Goal: Transaction & Acquisition: Purchase product/service

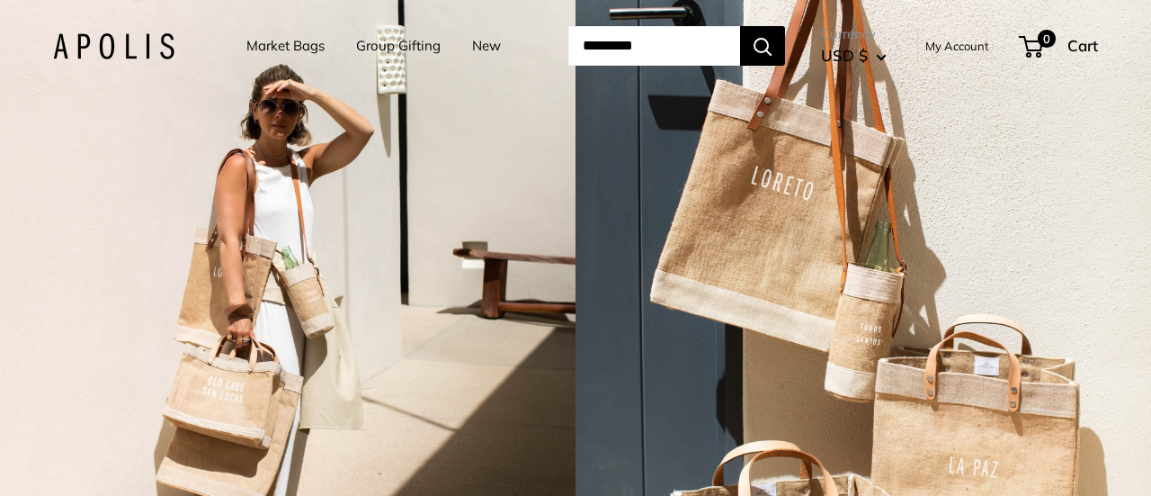
click at [263, 42] on link "Market Bags" at bounding box center [285, 45] width 78 height 25
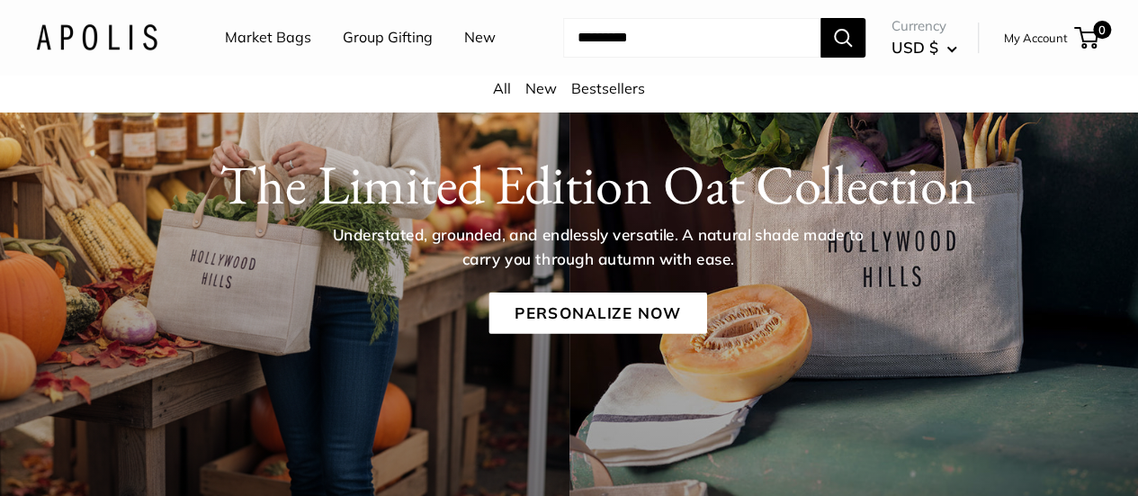
scroll to position [90, 0]
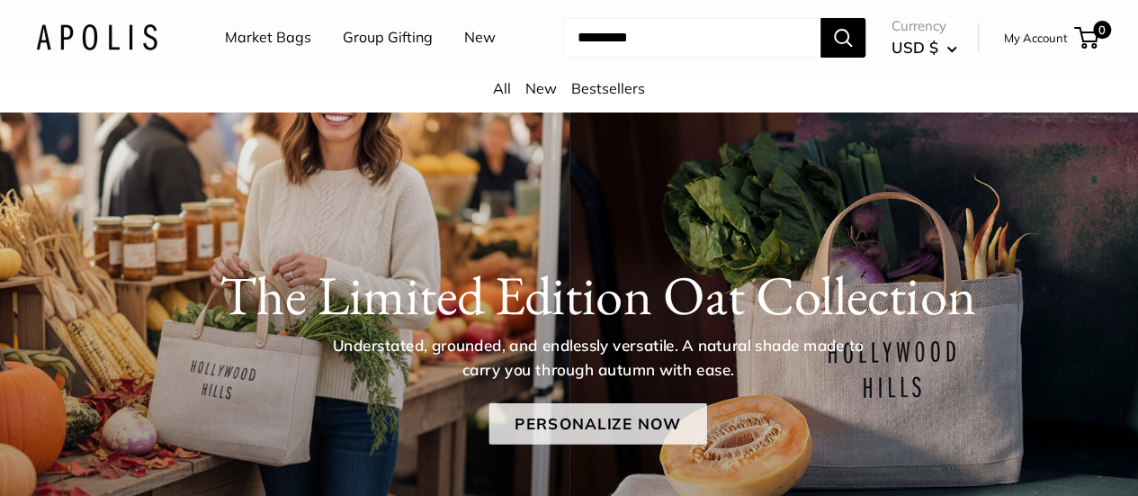
click at [601, 443] on link "Personalize Now" at bounding box center [597, 422] width 218 height 41
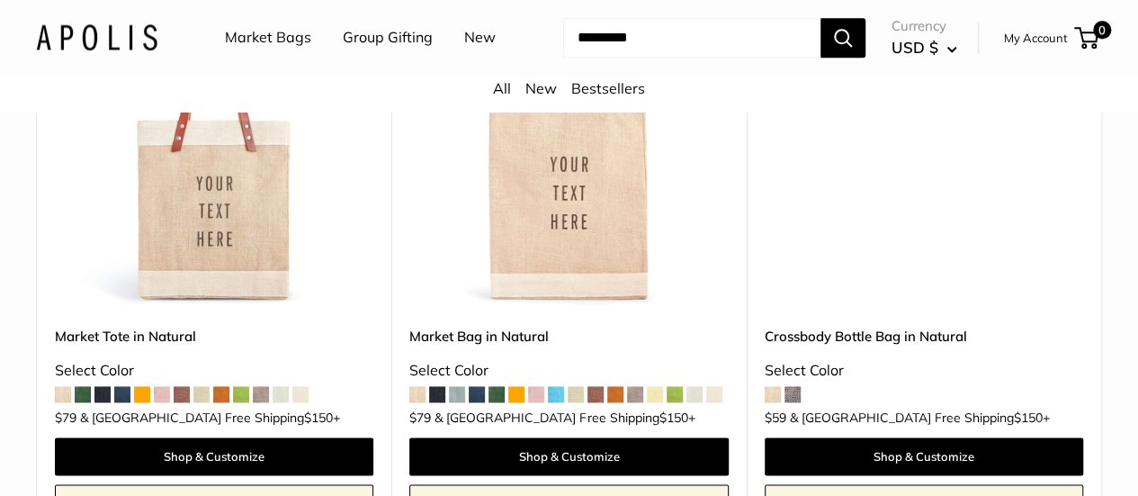
scroll to position [4496, 0]
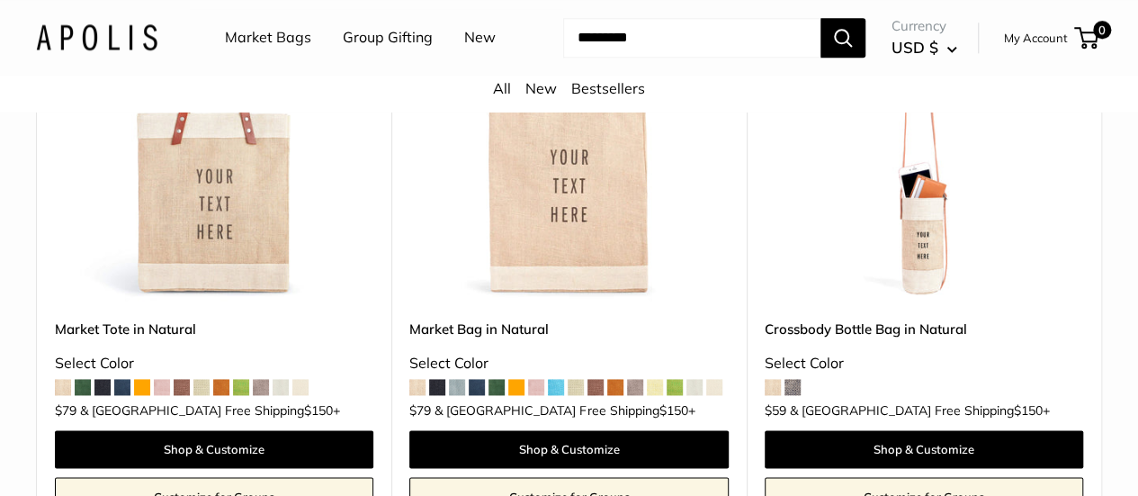
click at [0, 0] on img at bounding box center [0, 0] width 0 height 0
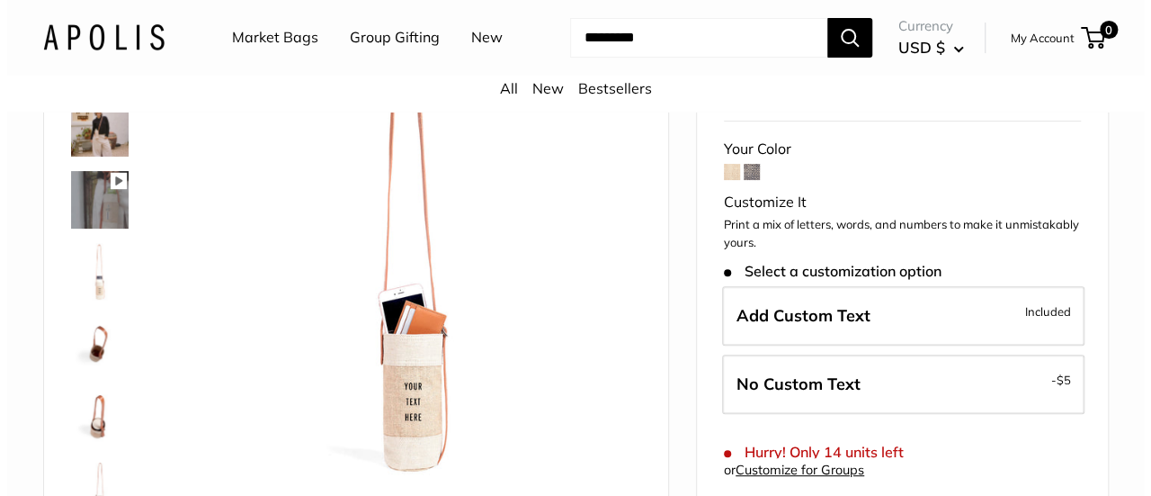
scroll to position [270, 0]
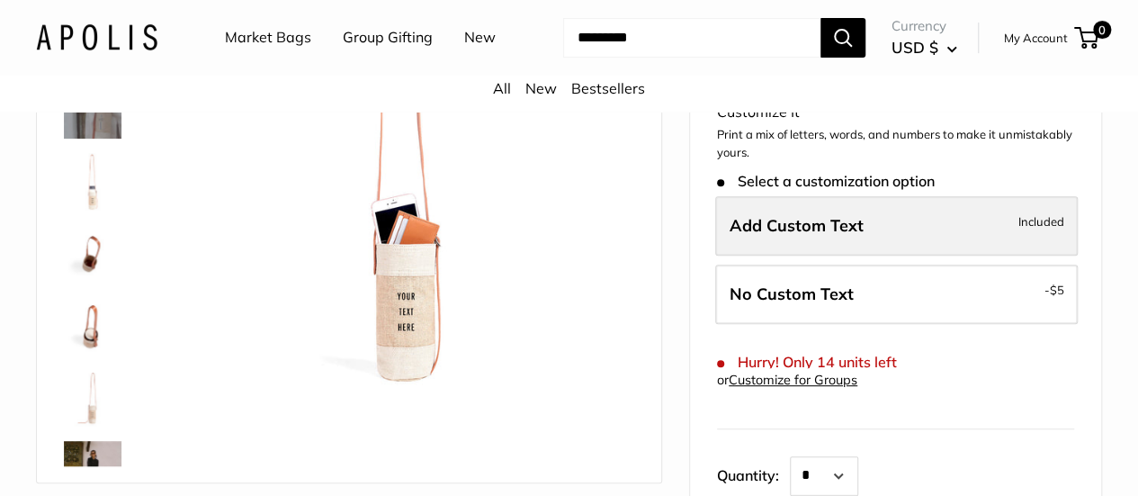
click at [822, 236] on span "Add Custom Text" at bounding box center [796, 225] width 134 height 21
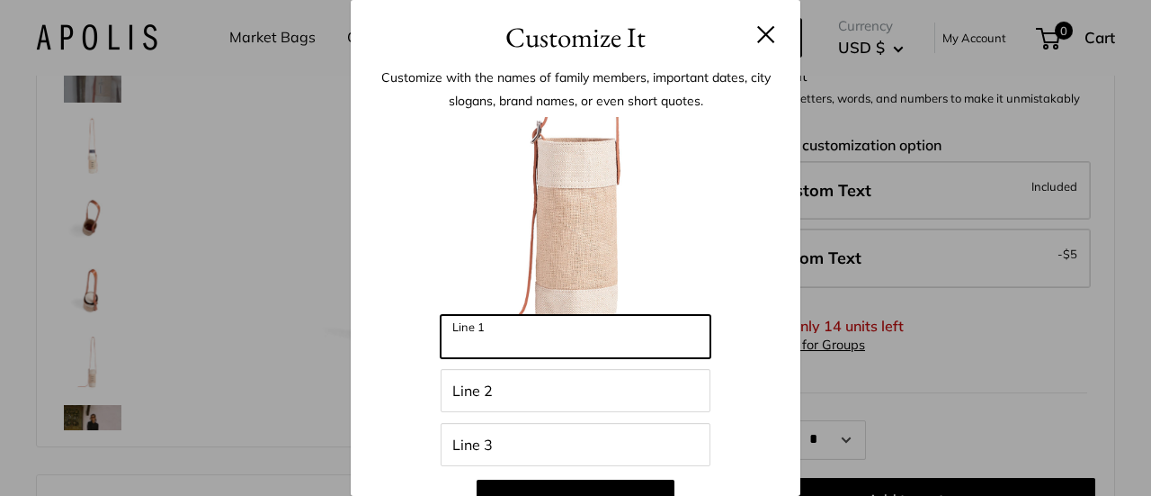
click at [492, 343] on input "Line 1" at bounding box center [576, 336] width 270 height 43
type input "**********"
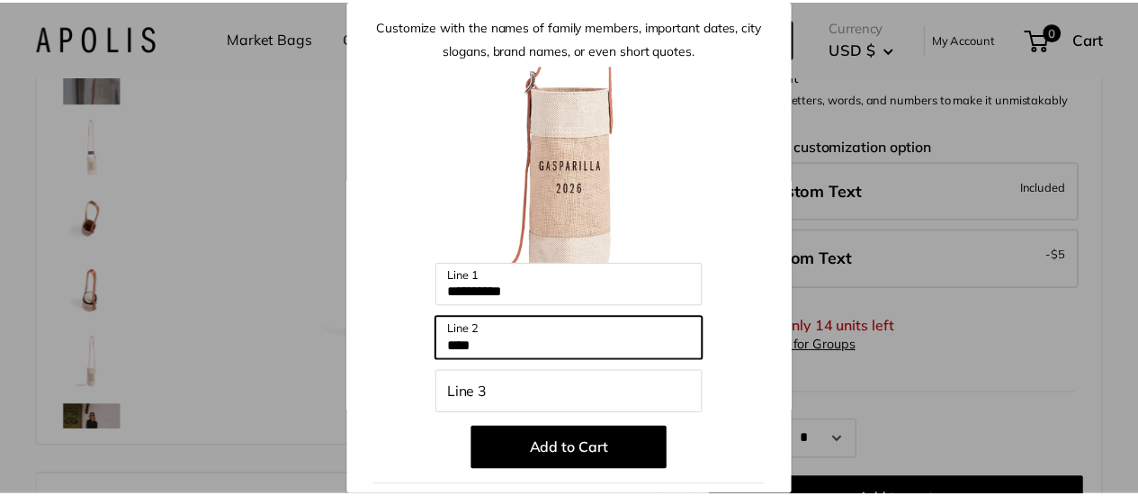
scroll to position [90, 0]
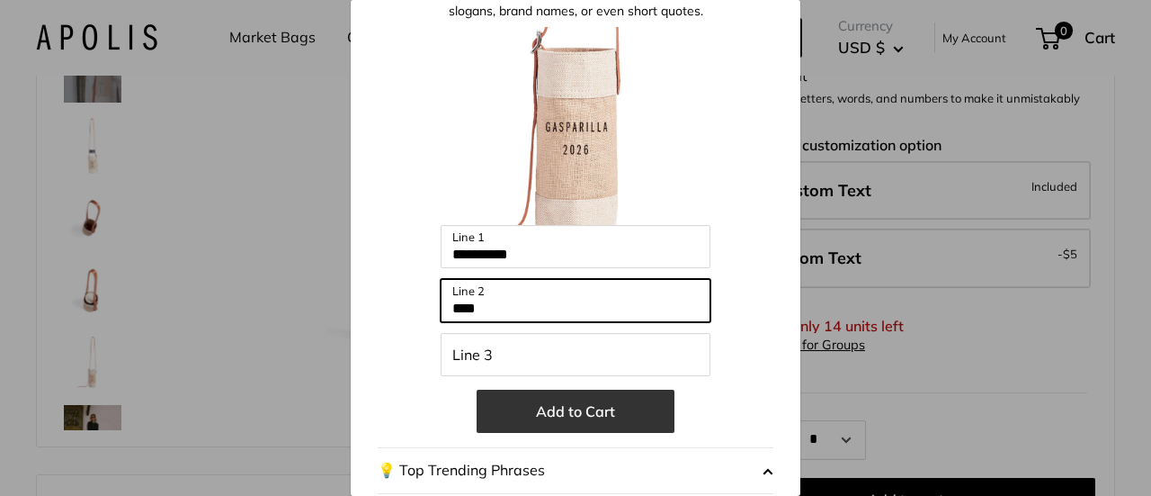
type input "****"
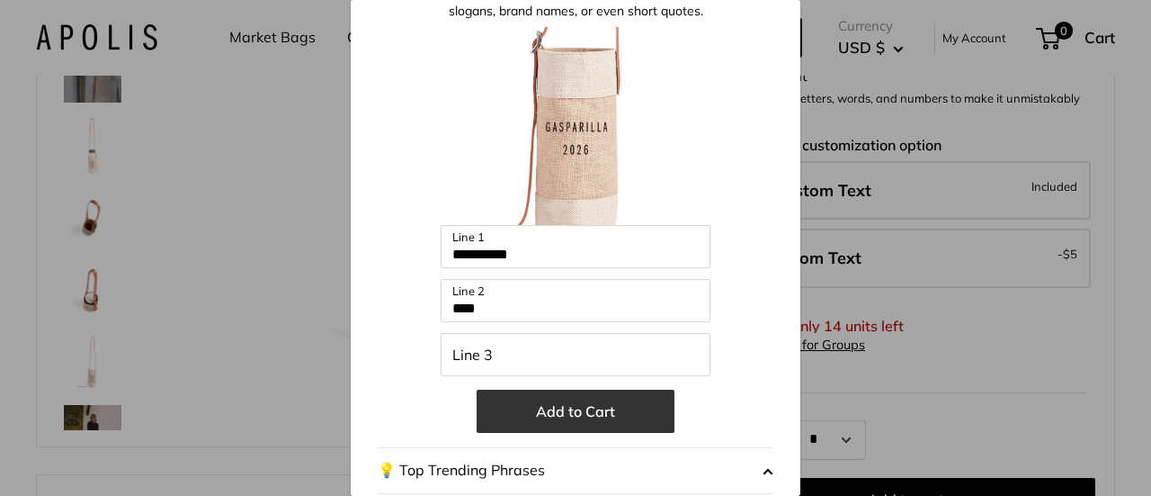
click at [576, 404] on button "Add to Cart" at bounding box center [576, 410] width 198 height 43
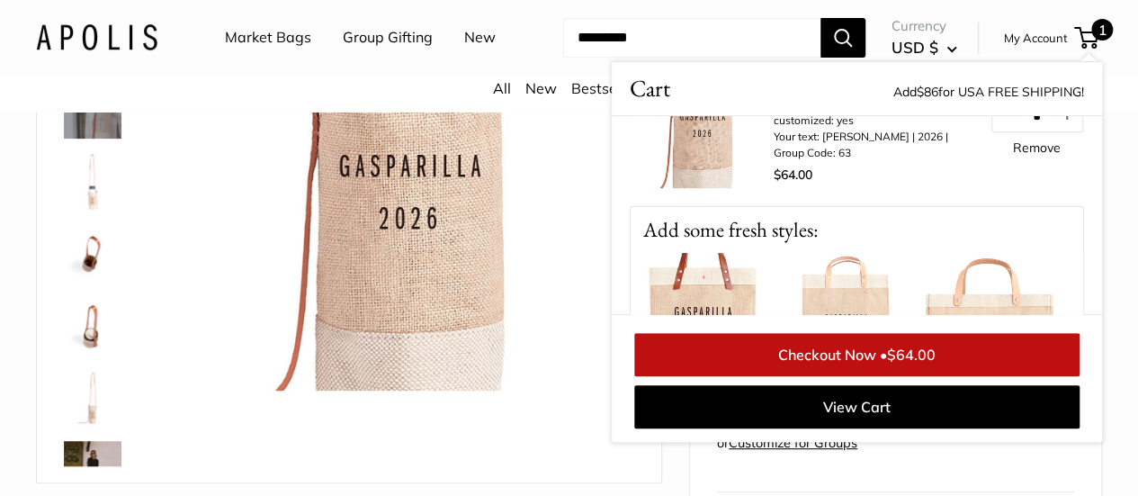
drag, startPoint x: 581, startPoint y: 217, endPoint x: 559, endPoint y: 161, distance: 59.8
click at [581, 217] on img at bounding box center [407, 163] width 453 height 453
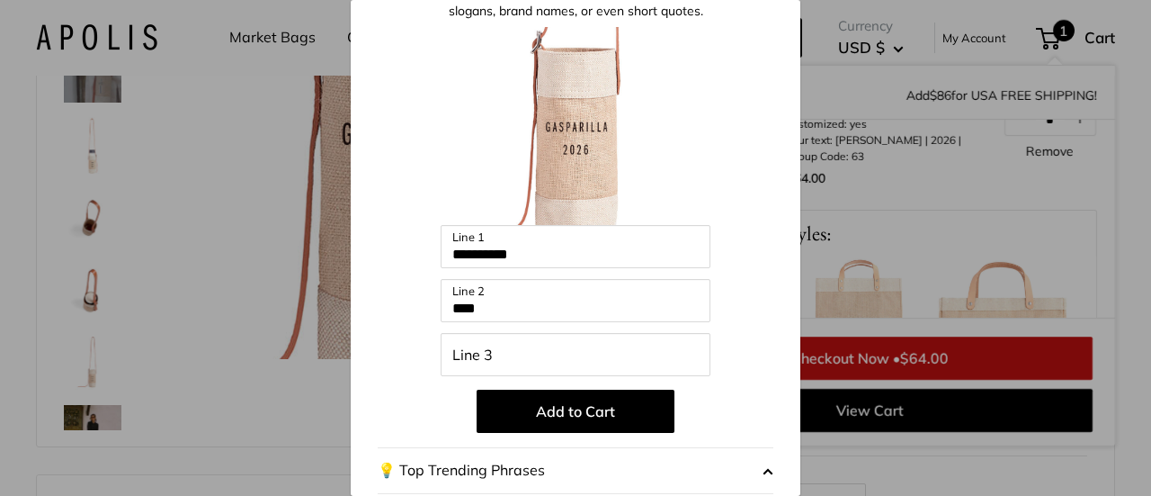
click at [158, 163] on div "**********" at bounding box center [575, 248] width 1151 height 496
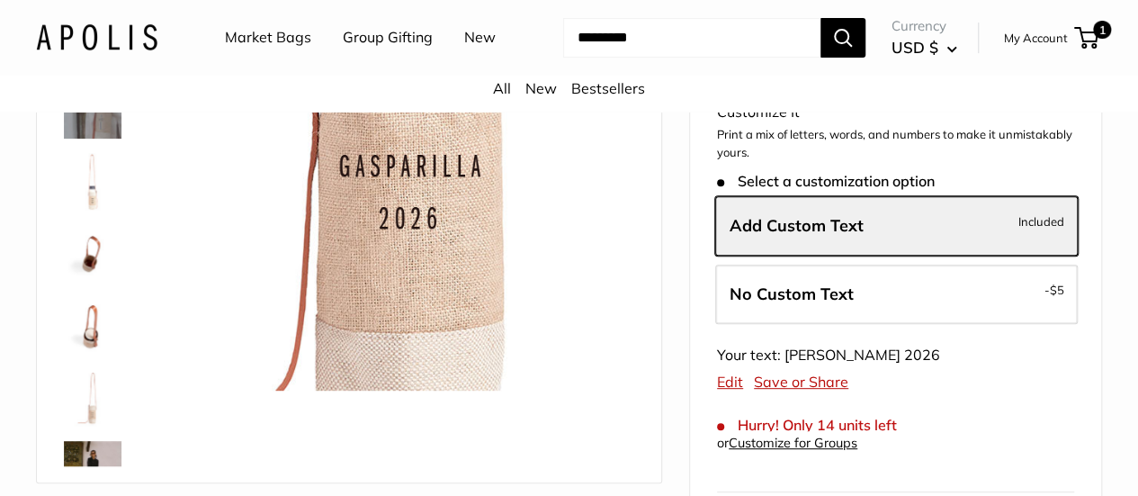
click at [256, 35] on link "Market Bags" at bounding box center [268, 37] width 86 height 27
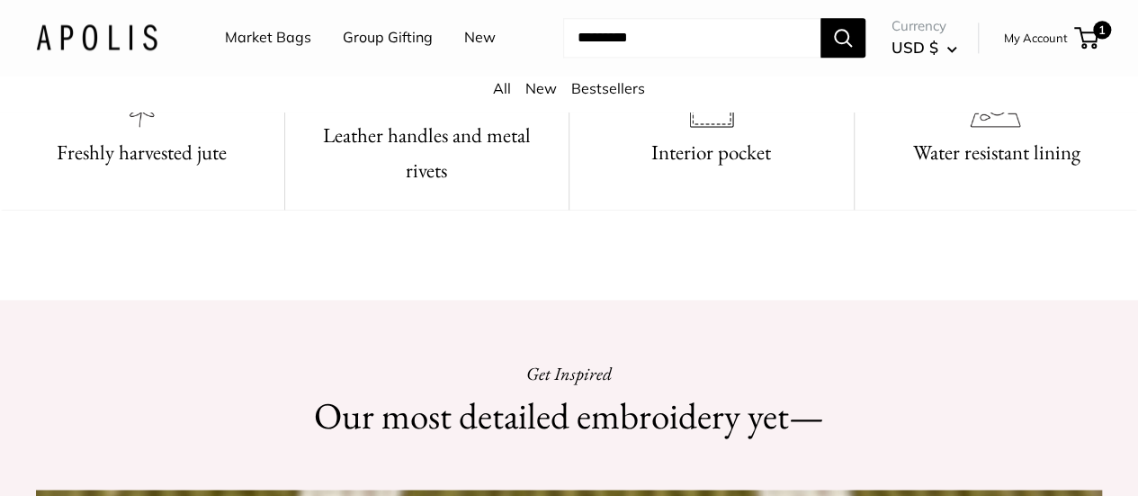
scroll to position [899, 0]
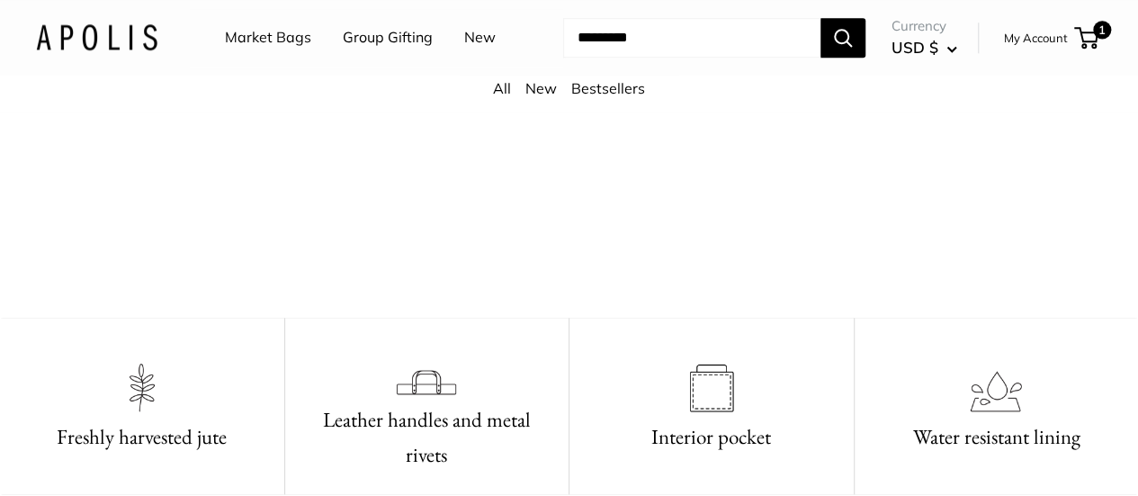
click at [595, 58] on input "Search..." at bounding box center [691, 38] width 257 height 40
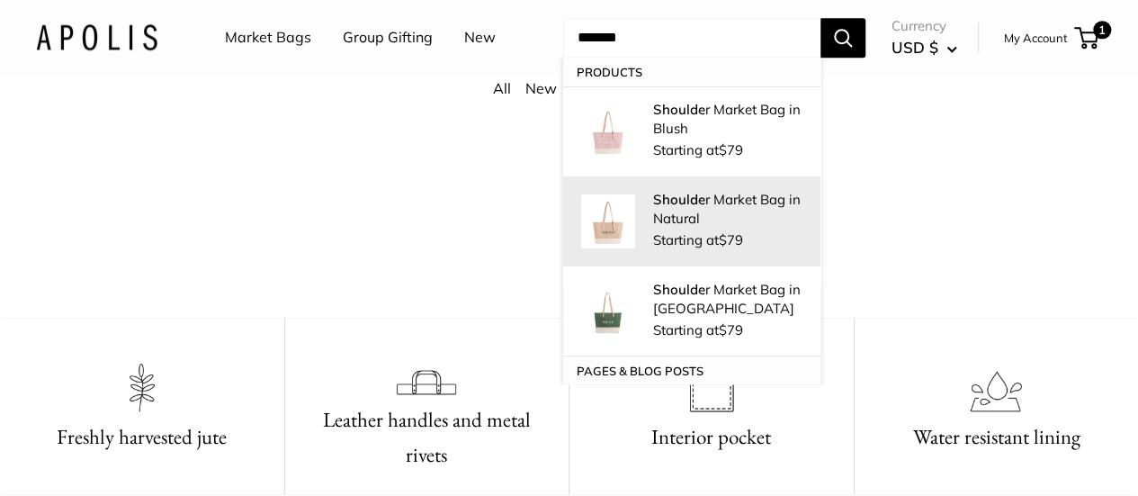
type input "*******"
click at [664, 228] on p "Shoulde r Market Bag in Natural" at bounding box center [727, 209] width 149 height 38
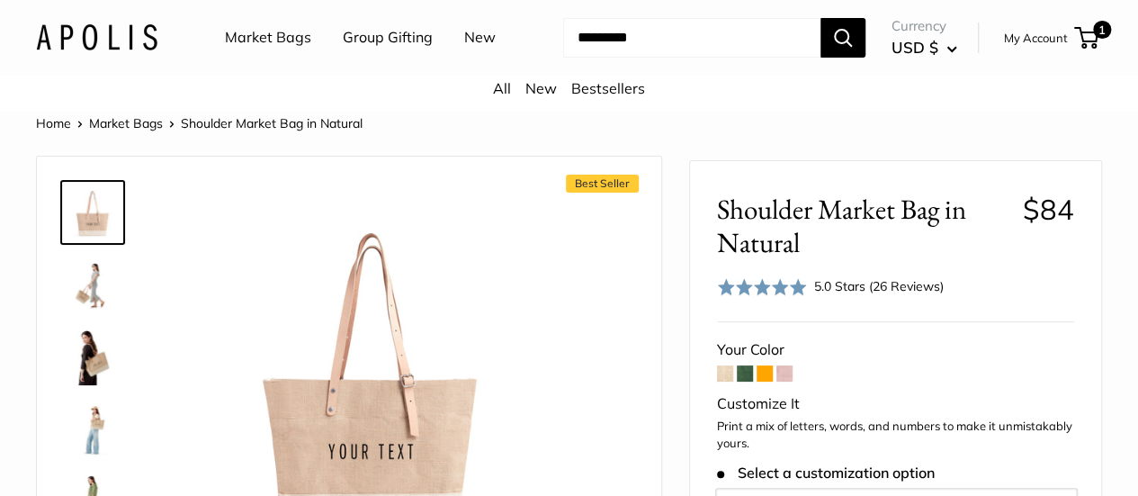
click at [745, 381] on span at bounding box center [745, 373] width 16 height 16
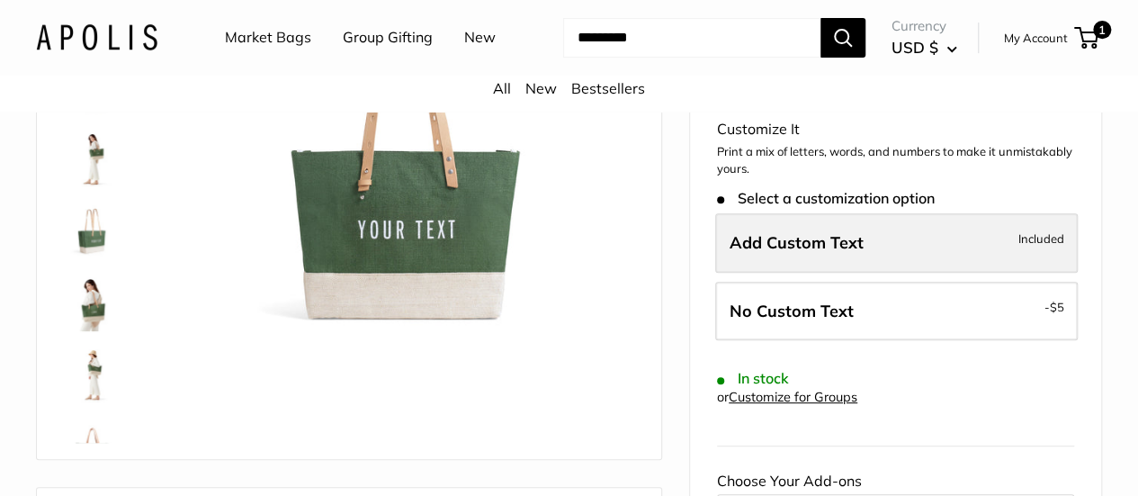
click at [749, 253] on span "Add Custom Text" at bounding box center [796, 242] width 134 height 21
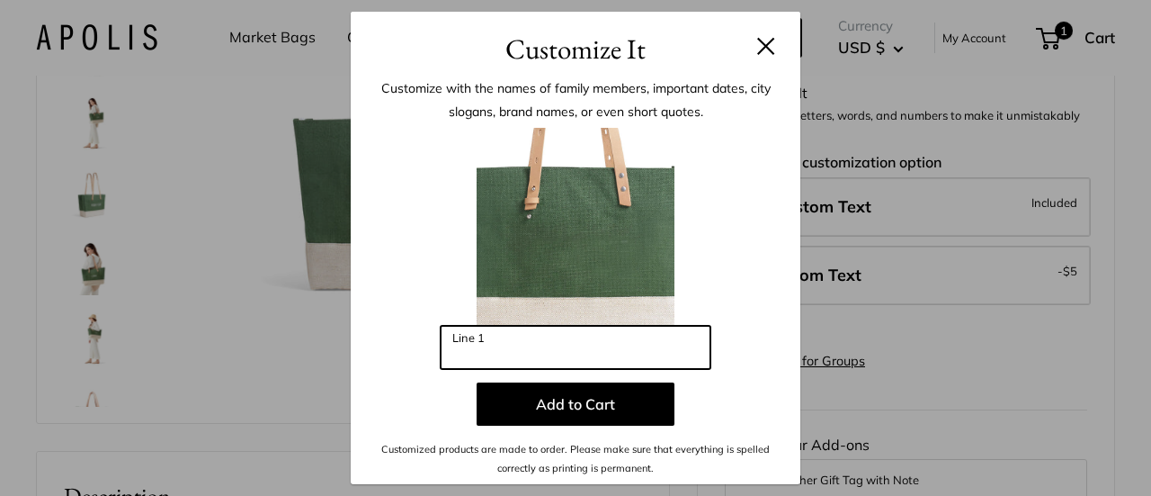
click at [467, 348] on input "Line 1" at bounding box center [576, 347] width 270 height 43
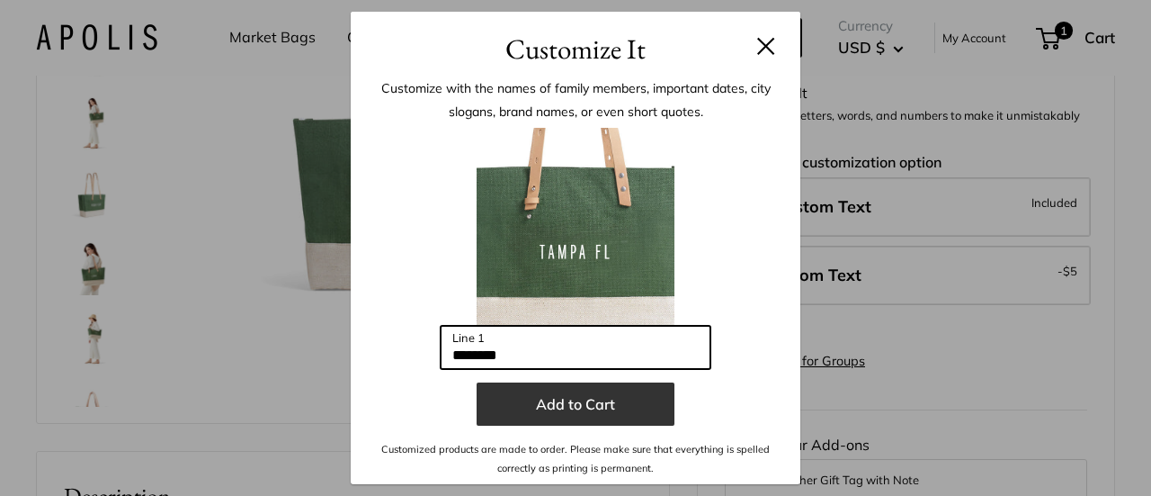
type input "********"
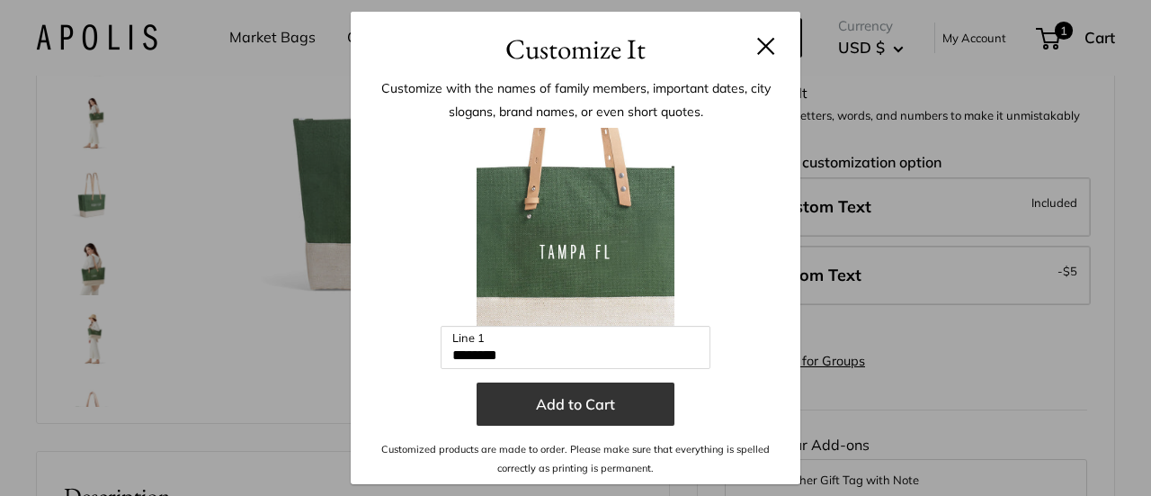
click at [590, 401] on button "Add to Cart" at bounding box center [576, 403] width 198 height 43
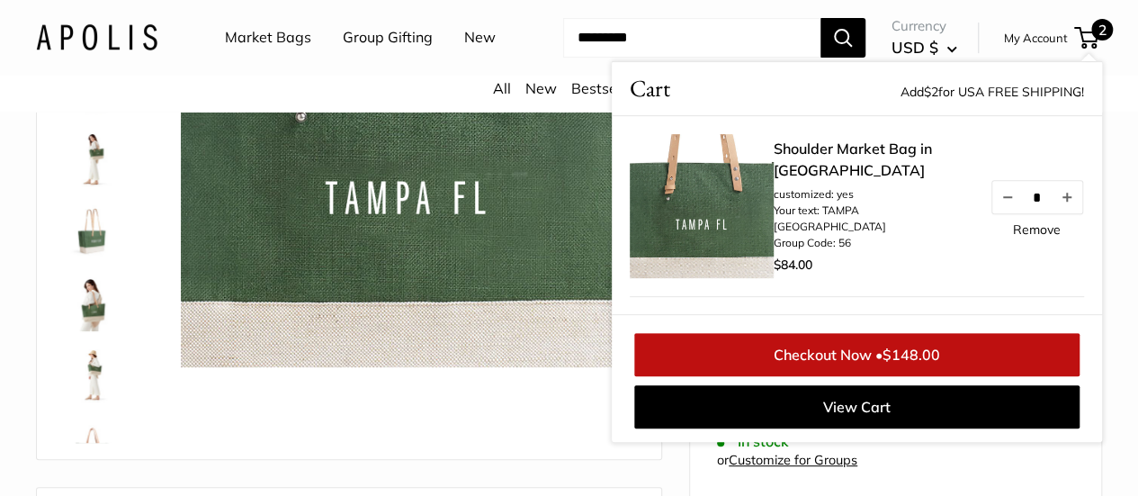
click at [868, 376] on link "Checkout Now • $148.00" at bounding box center [856, 354] width 445 height 43
